Goal: Task Accomplishment & Management: Use online tool/utility

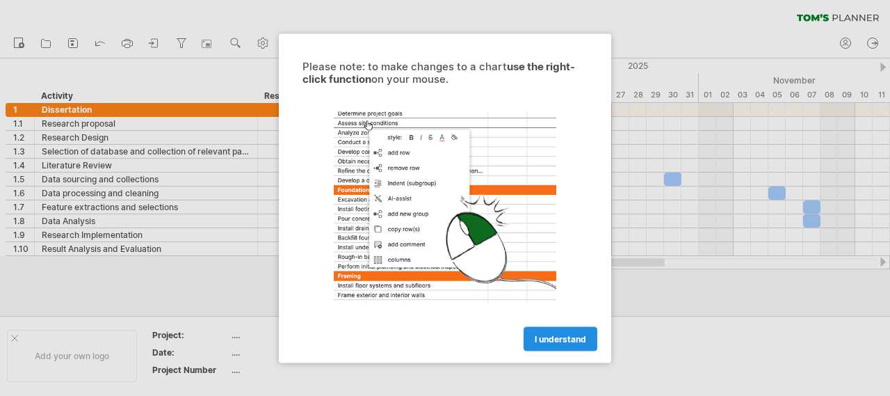
click at [562, 333] on span "I understand" at bounding box center [560, 338] width 51 height 10
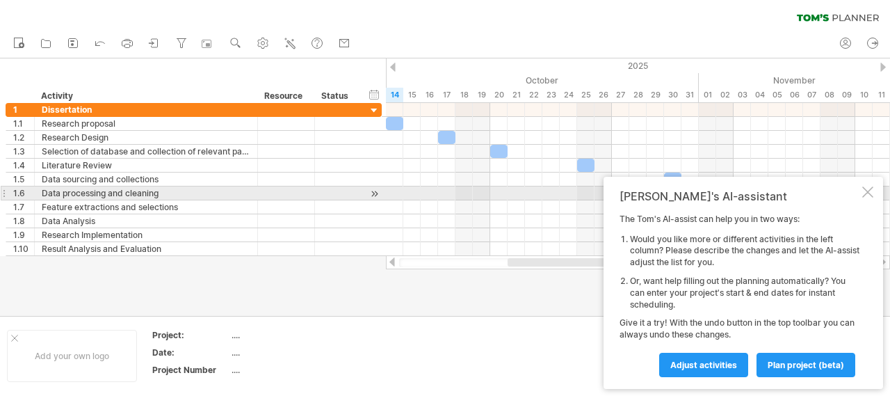
click at [863, 190] on div at bounding box center [868, 191] width 11 height 11
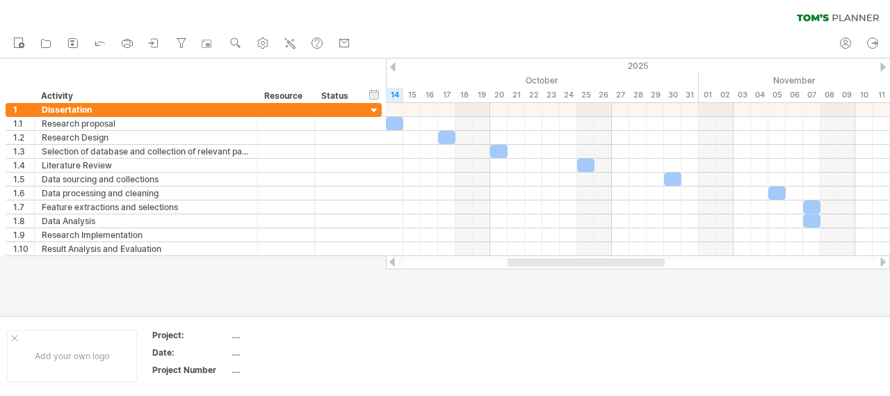
drag, startPoint x: 587, startPoint y: 266, endPoint x: 587, endPoint y: 275, distance: 9.0
click at [587, 275] on div "Trying to reach [DOMAIN_NAME] Connected again... 0% clear filter new 1" at bounding box center [445, 198] width 890 height 396
click at [236, 334] on div "...." at bounding box center [290, 335] width 117 height 12
type input "**********"
click at [257, 353] on div "...." at bounding box center [290, 352] width 117 height 12
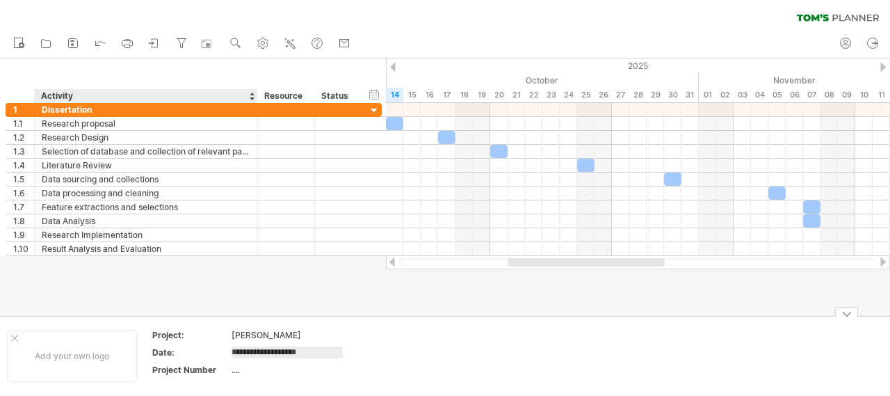
type input "**********"
click at [255, 369] on div "...." at bounding box center [290, 370] width 117 height 12
click at [244, 368] on div "...." at bounding box center [290, 370] width 117 height 12
type input "**********"
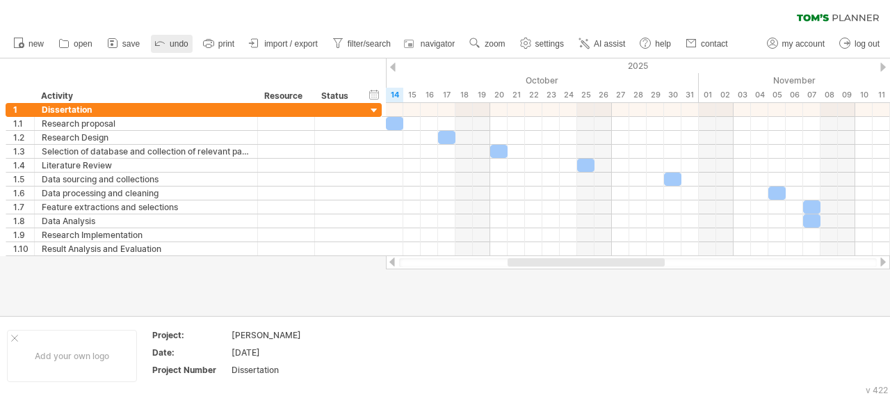
click at [156, 40] on ul "new open" at bounding box center [370, 43] width 728 height 29
click at [276, 44] on span "import / export" at bounding box center [291, 44] width 54 height 10
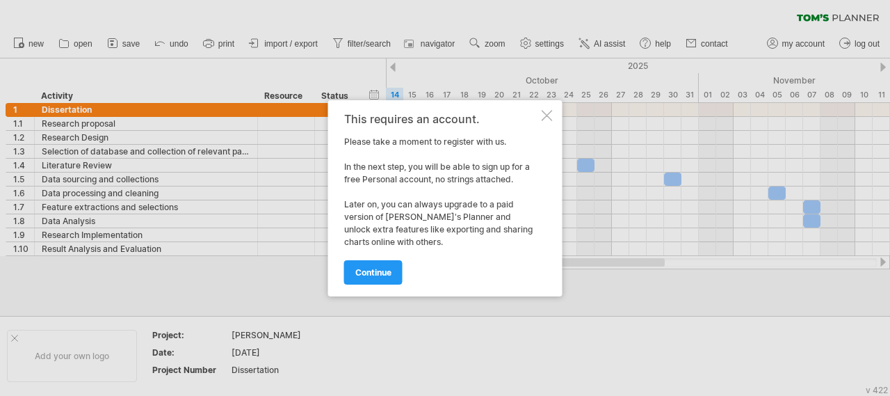
click at [548, 113] on div at bounding box center [547, 115] width 11 height 11
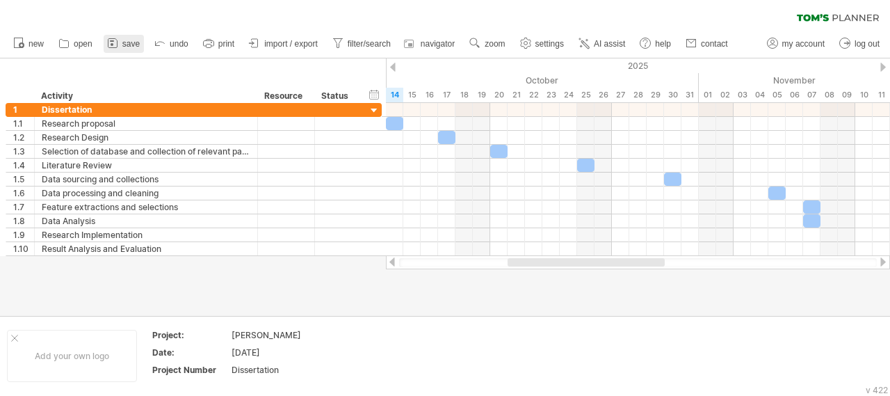
click at [125, 39] on span "save" at bounding box center [130, 44] width 17 height 10
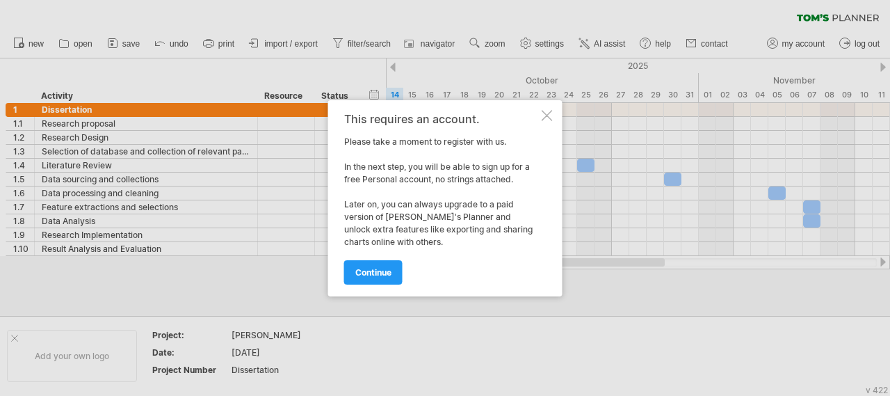
click at [542, 117] on div at bounding box center [547, 115] width 11 height 11
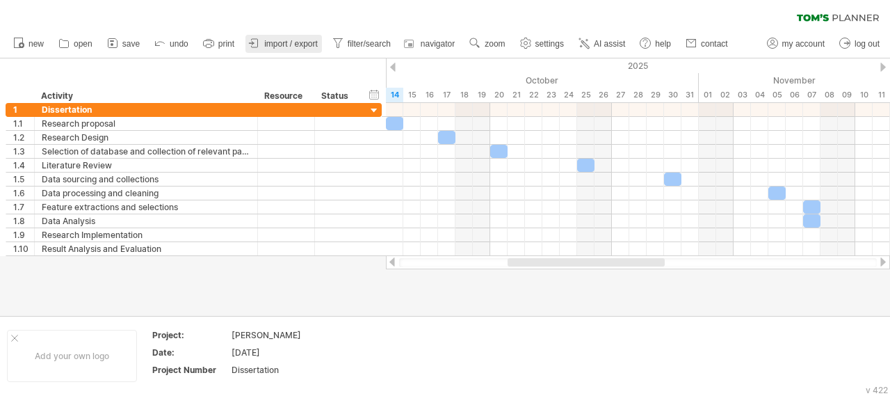
click at [282, 45] on span "import / export" at bounding box center [291, 44] width 54 height 10
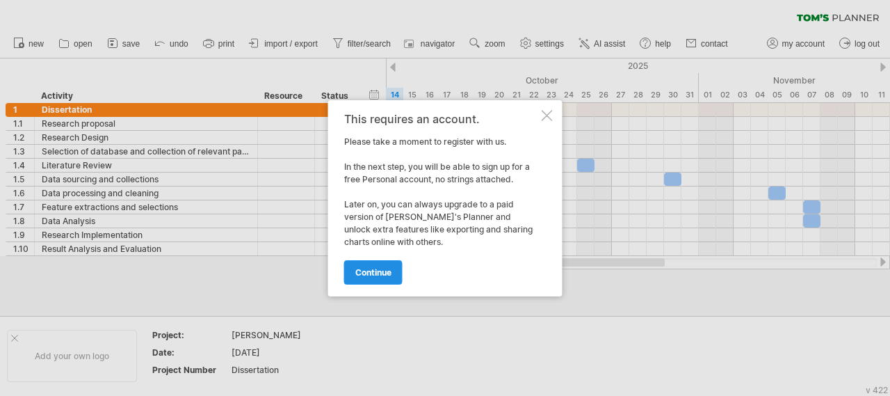
click at [369, 272] on span "continue" at bounding box center [373, 272] width 36 height 10
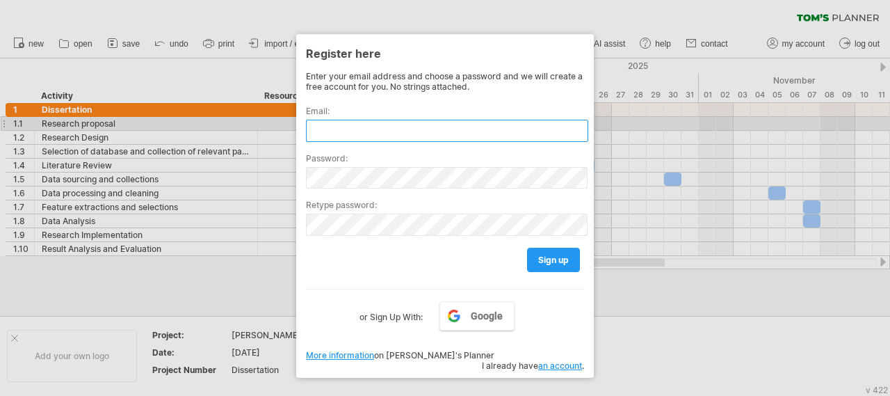
click at [356, 129] on input "text" at bounding box center [447, 131] width 282 height 22
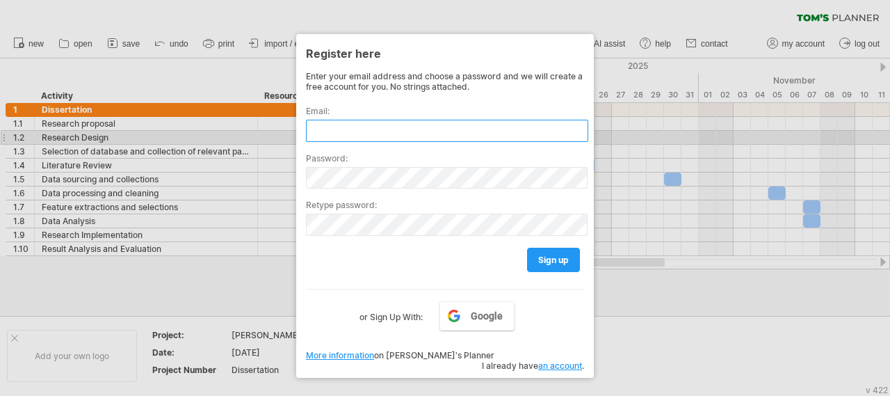
type input "**********"
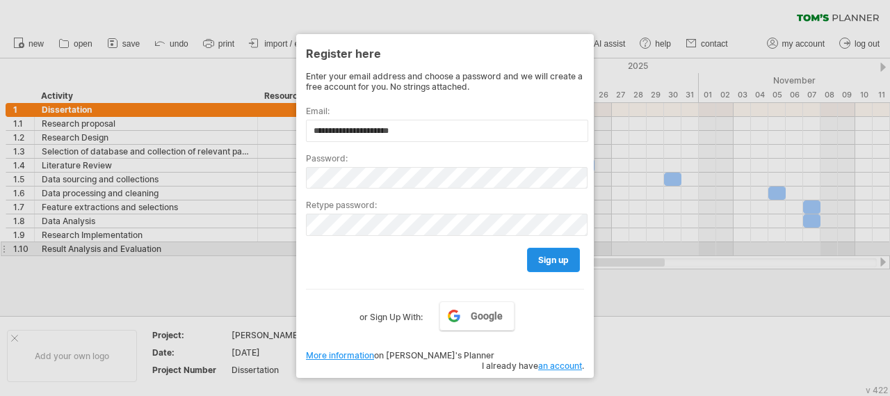
click at [549, 255] on span "sign up" at bounding box center [553, 260] width 31 height 10
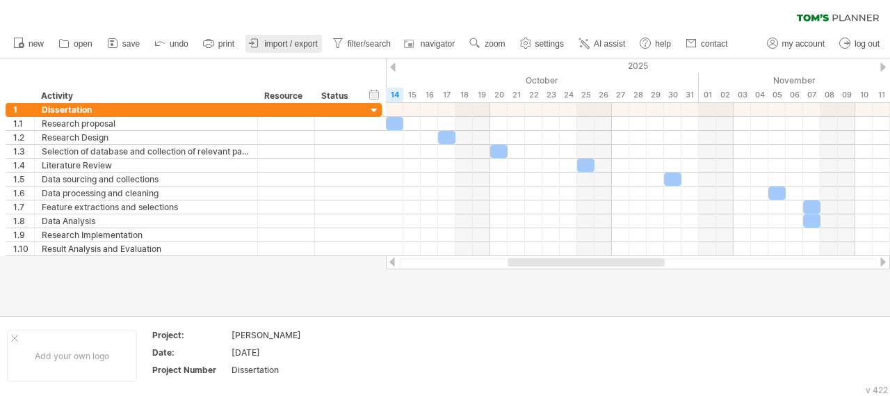
click at [284, 45] on span "import / export" at bounding box center [291, 44] width 54 height 10
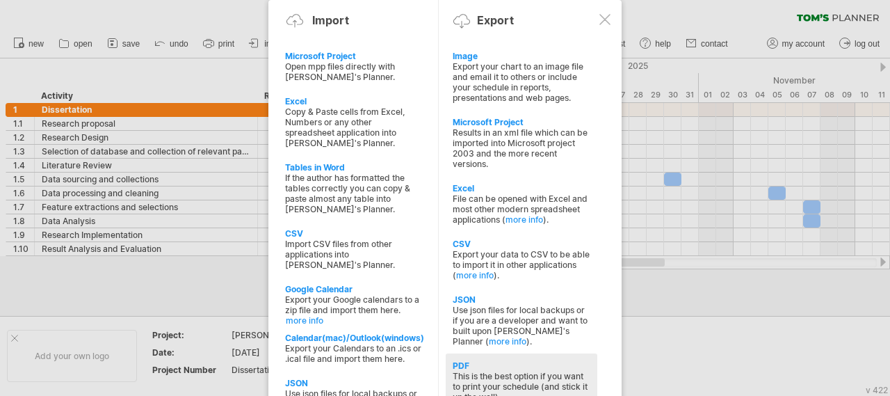
click at [505, 371] on div "This is the best option if you want to print your schedule (and stick it up the…" at bounding box center [522, 386] width 138 height 31
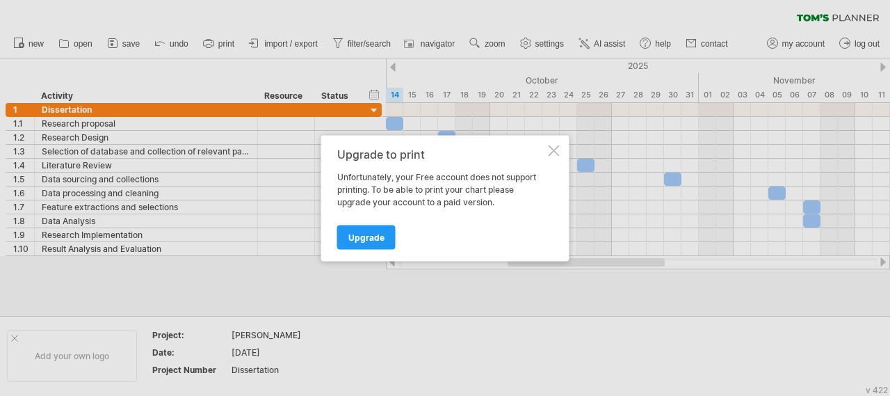
click at [554, 150] on div at bounding box center [554, 150] width 11 height 11
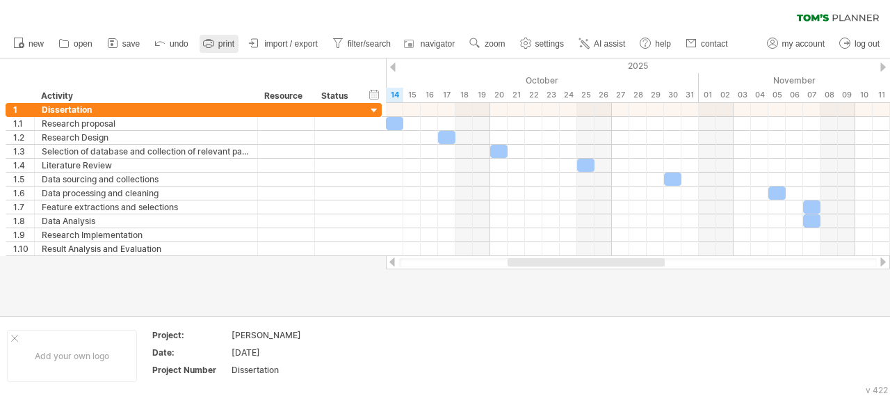
click at [216, 44] on link "print" at bounding box center [219, 44] width 39 height 18
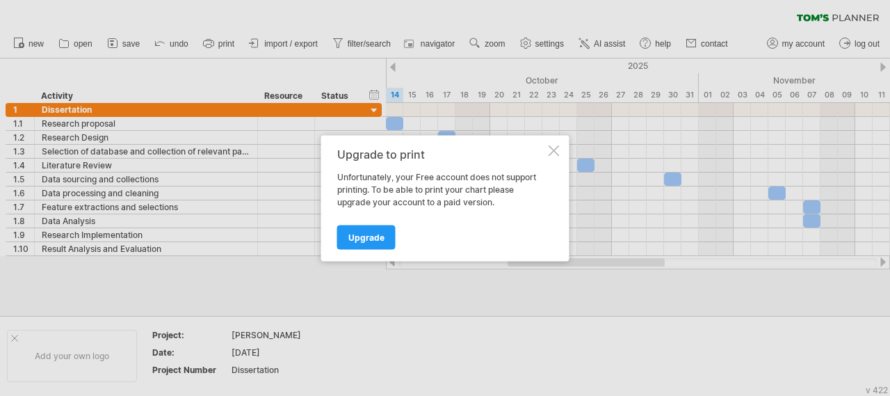
click at [554, 149] on div at bounding box center [554, 150] width 11 height 11
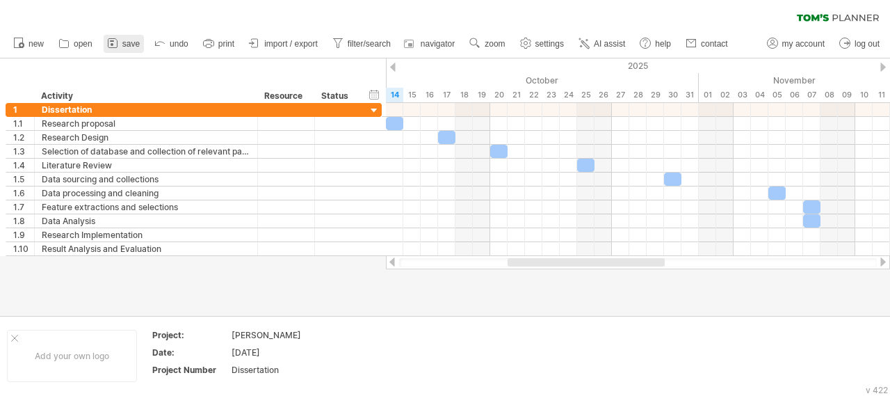
click at [120, 45] on link "save" at bounding box center [124, 44] width 40 height 18
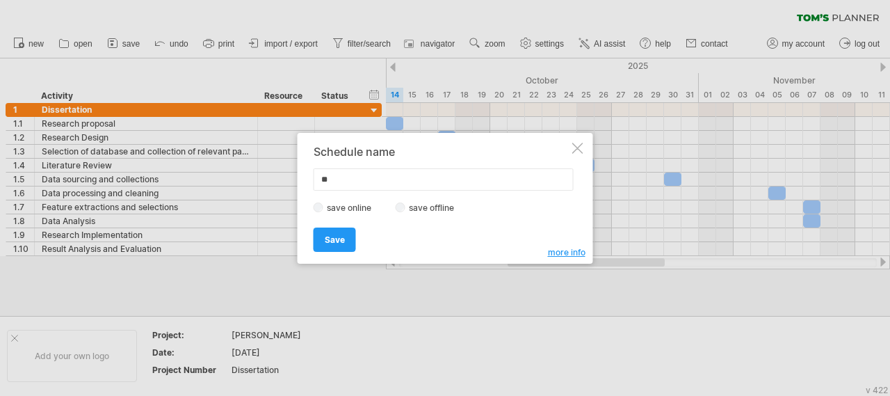
type input "*"
type input "**********"
click at [406, 208] on label "save offline" at bounding box center [436, 207] width 61 height 10
click at [335, 243] on link "Save" at bounding box center [335, 239] width 42 height 24
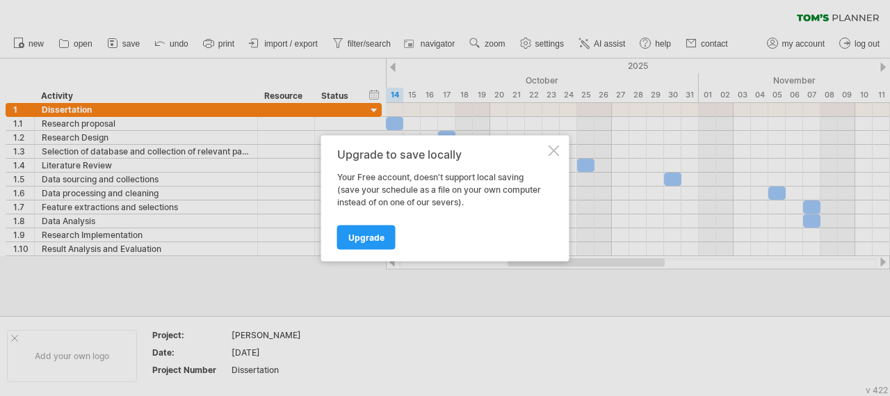
click at [555, 150] on div at bounding box center [554, 150] width 11 height 11
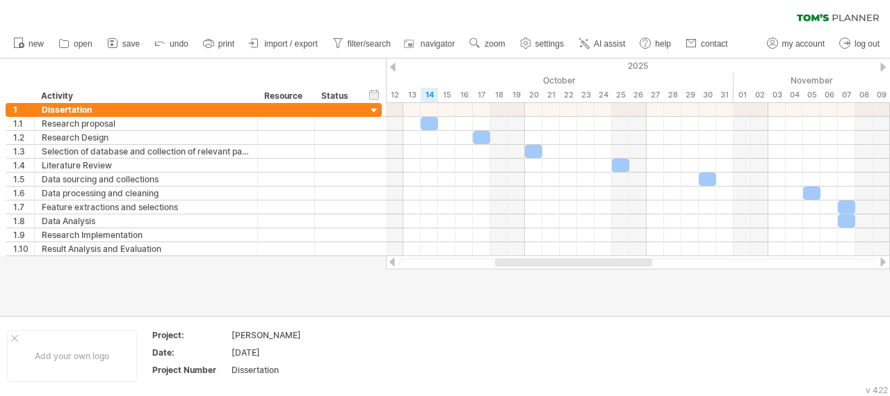
drag, startPoint x: 594, startPoint y: 264, endPoint x: 582, endPoint y: 264, distance: 12.5
click at [582, 264] on div at bounding box center [573, 262] width 157 height 8
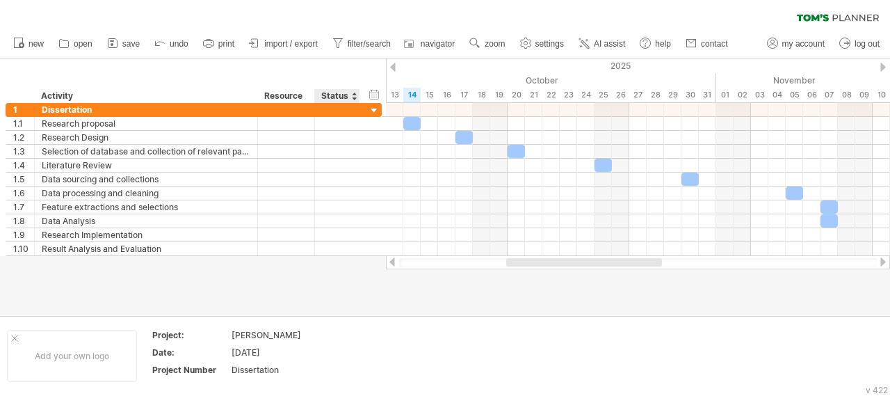
drag, startPoint x: 388, startPoint y: 67, endPoint x: 378, endPoint y: 70, distance: 10.8
click at [378, 70] on div "Trying to reach [DOMAIN_NAME] Connected again... 0% clear filter new 1" at bounding box center [445, 198] width 890 height 396
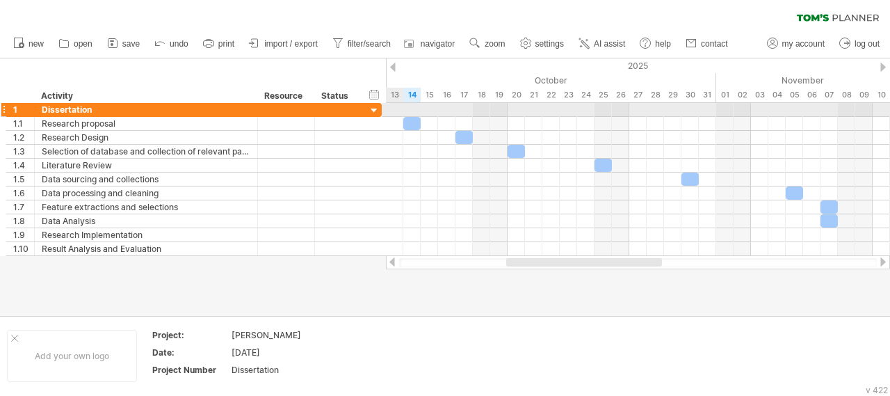
click at [375, 112] on div at bounding box center [374, 110] width 13 height 13
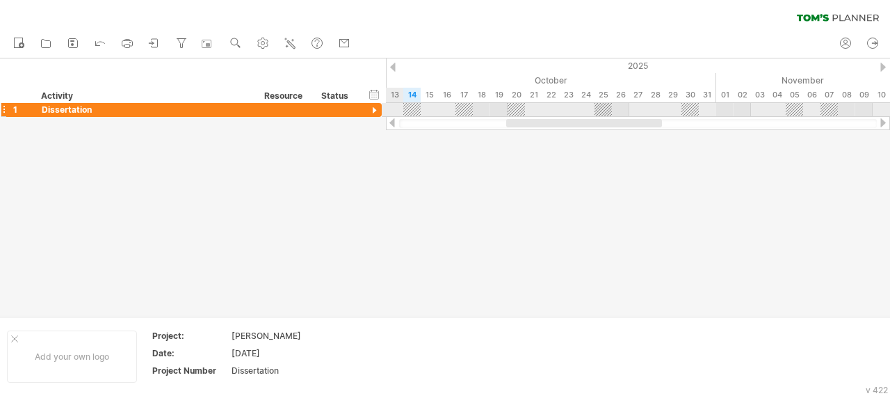
click at [375, 112] on div at bounding box center [374, 110] width 13 height 13
